Goal: Task Accomplishment & Management: Manage account settings

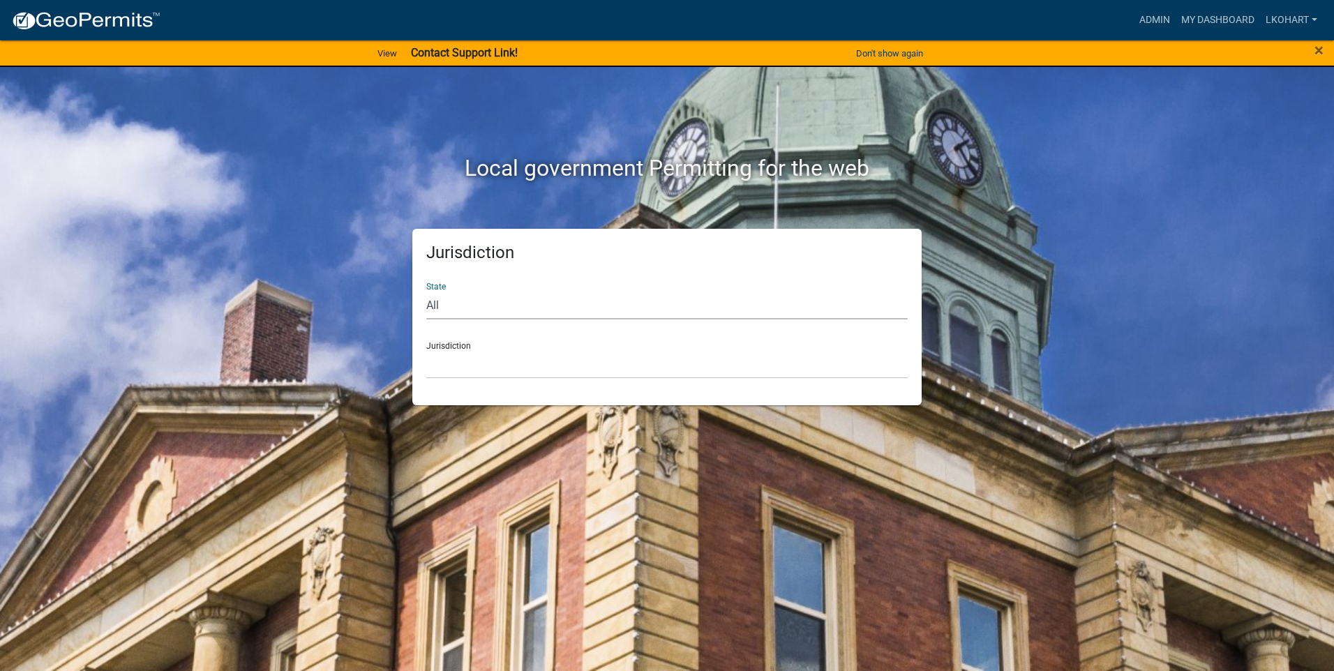
click at [466, 299] on select "All [US_STATE] [US_STATE] [US_STATE] [US_STATE] [US_STATE] [US_STATE] [US_STATE…" at bounding box center [667, 305] width 482 height 29
select select "[US_STATE]"
click at [426, 291] on select "All [US_STATE] [US_STATE] [US_STATE] [US_STATE] [US_STATE] [US_STATE] [US_STATE…" at bounding box center [667, 305] width 482 height 29
click at [466, 368] on select "[GEOGRAPHIC_DATA], [US_STATE] [GEOGRAPHIC_DATA], [US_STATE] [GEOGRAPHIC_DATA], …" at bounding box center [667, 364] width 482 height 29
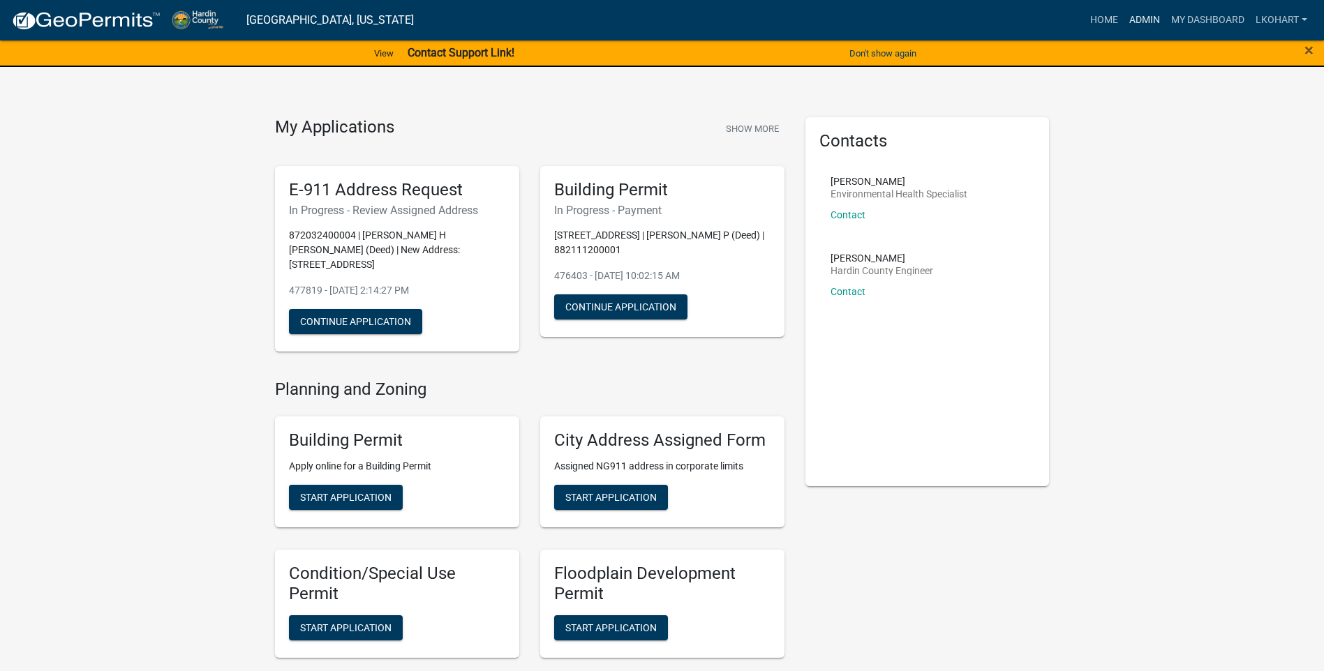
click at [1140, 18] on link "Admin" at bounding box center [1145, 20] width 42 height 27
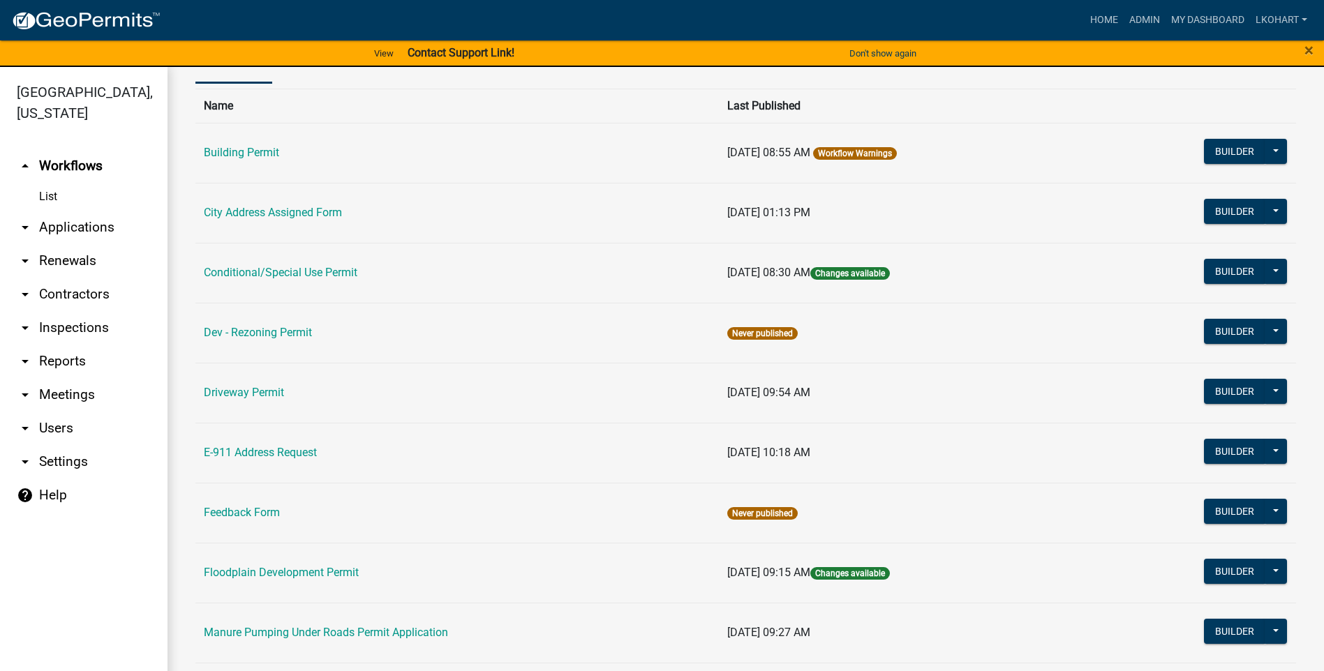
scroll to position [279, 0]
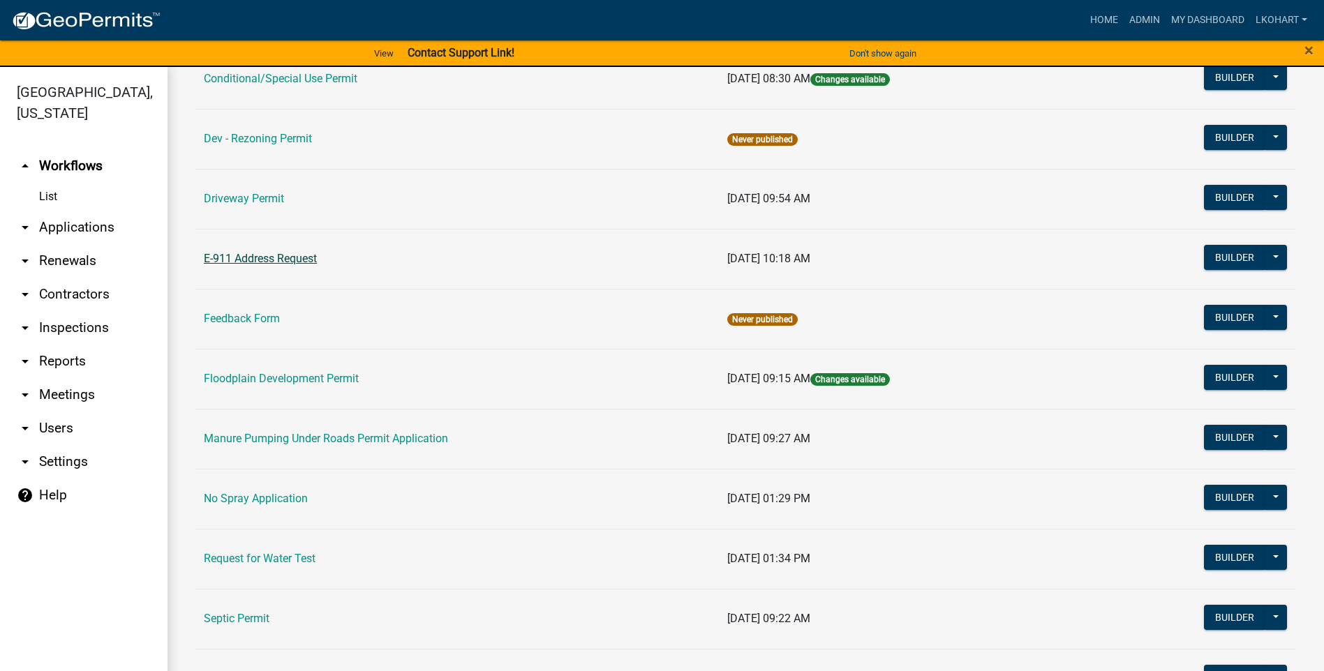
click at [271, 254] on link "E-911 Address Request" at bounding box center [260, 258] width 113 height 13
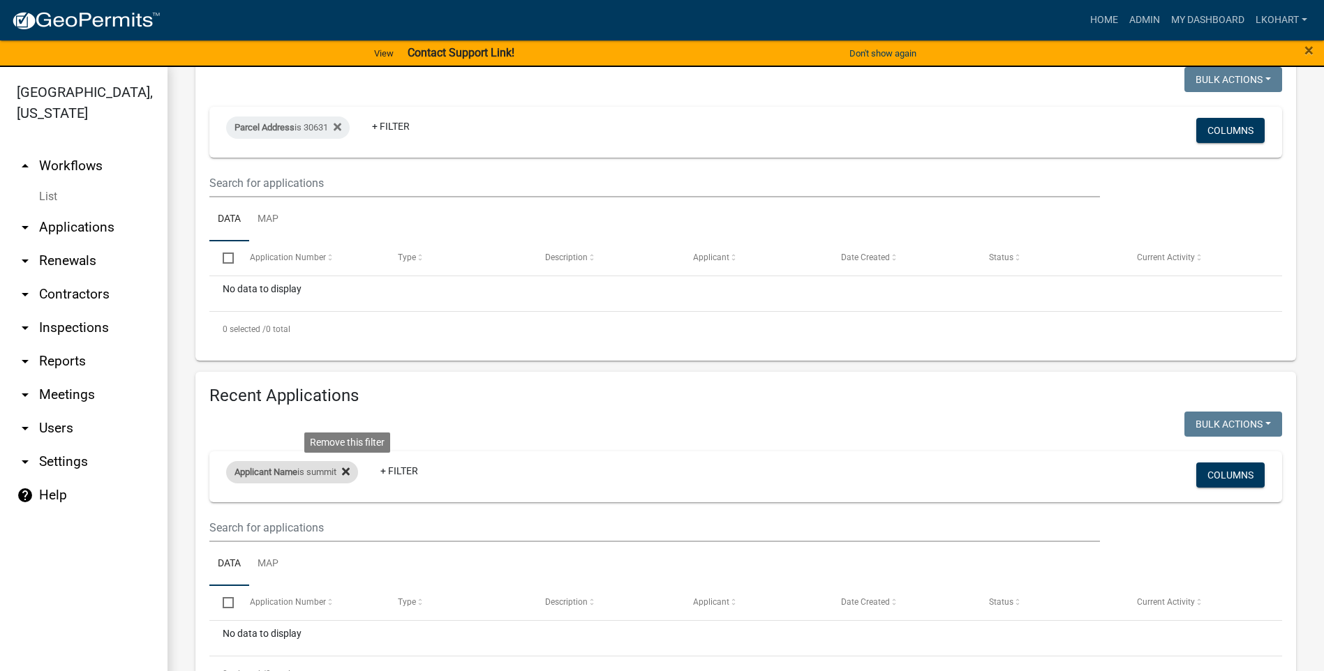
click at [350, 468] on icon at bounding box center [346, 472] width 8 height 8
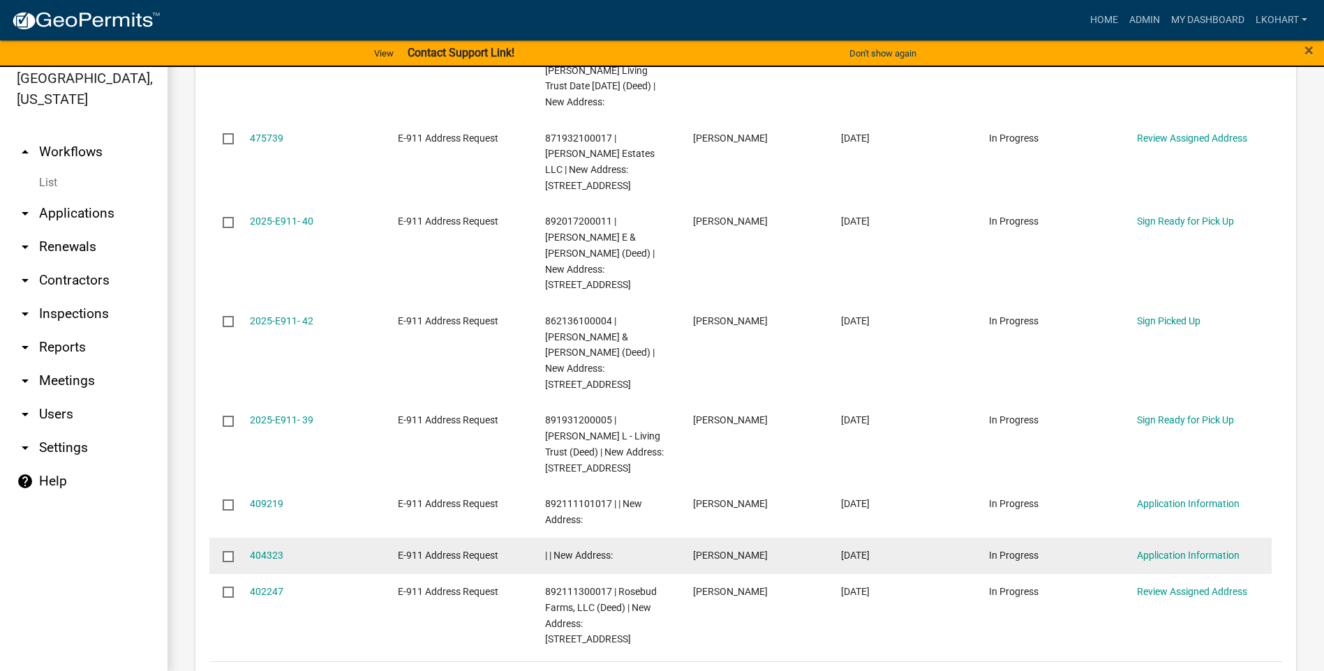
scroll to position [17, 0]
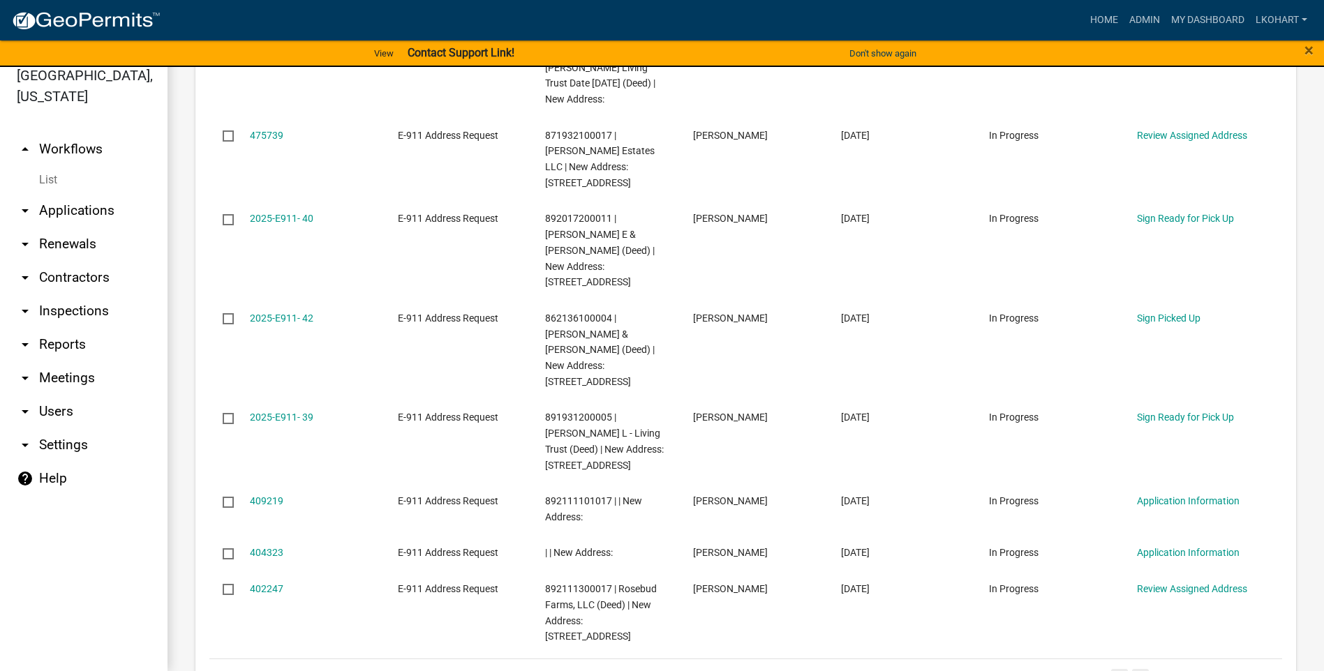
click at [1133, 669] on link "2" at bounding box center [1140, 676] width 17 height 15
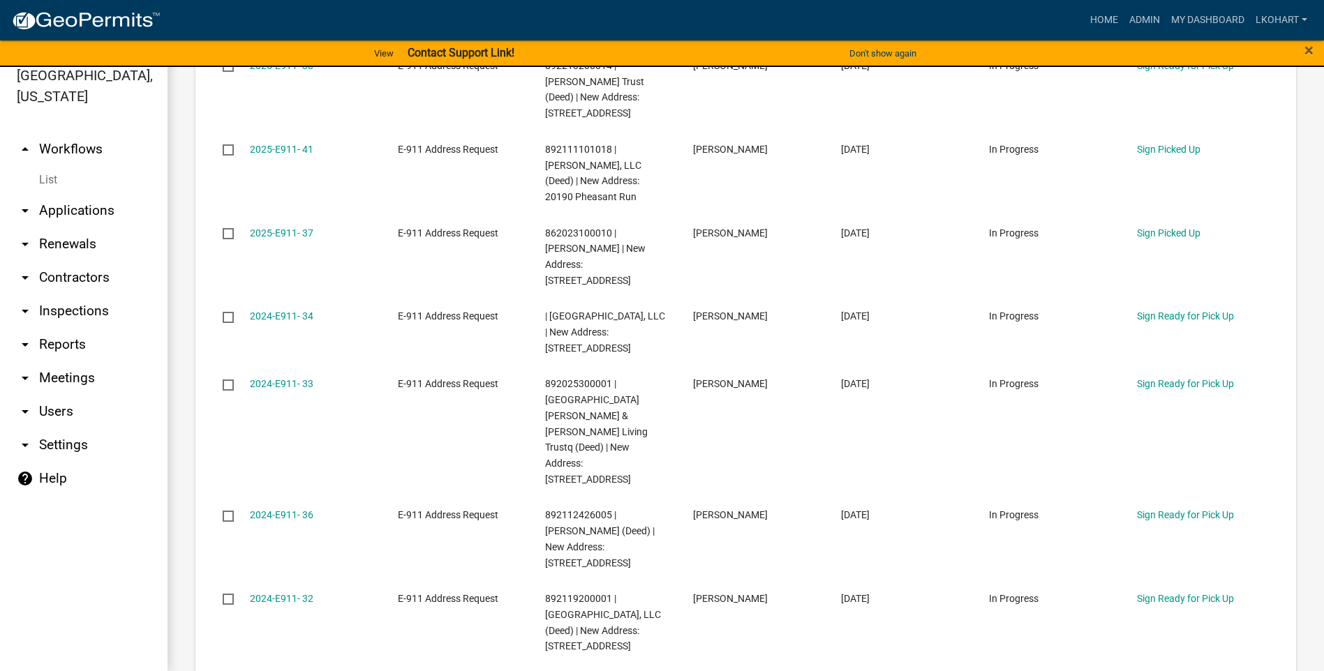
scroll to position [792, 0]
